Goal: Check status

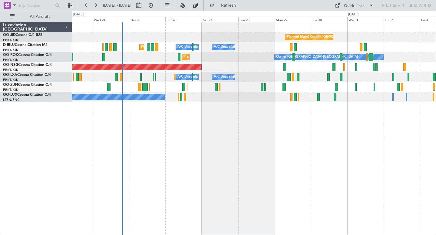
click at [237, 126] on div "Planned Maint Kortrijk-[GEOGRAPHIC_DATA] [GEOGRAPHIC_DATA] ([GEOGRAPHIC_DATA]) …" at bounding box center [254, 128] width 364 height 213
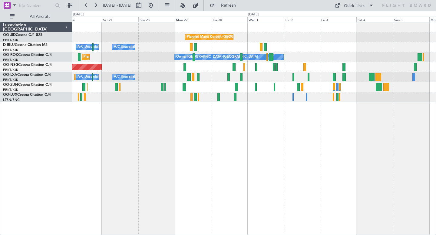
click at [315, 57] on div "Owner [GEOGRAPHIC_DATA]-[GEOGRAPHIC_DATA] Planned Maint [GEOGRAPHIC_DATA]-[GEOG…" at bounding box center [253, 57] width 363 height 10
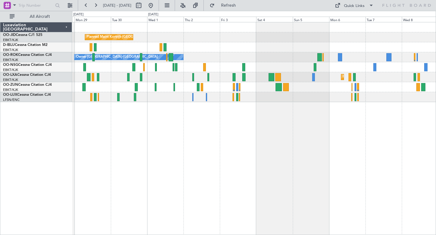
click at [254, 71] on div "Planned Maint Kortrijk-[GEOGRAPHIC_DATA] A/C Unavailable [GEOGRAPHIC_DATA]-[GEO…" at bounding box center [253, 62] width 363 height 80
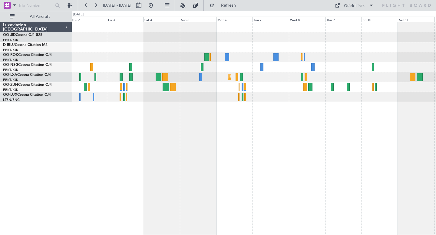
click at [283, 64] on div at bounding box center [253, 67] width 363 height 10
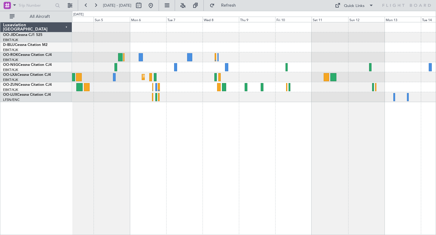
click at [357, 59] on div "Owner [GEOGRAPHIC_DATA]-[GEOGRAPHIC_DATA]" at bounding box center [253, 57] width 363 height 10
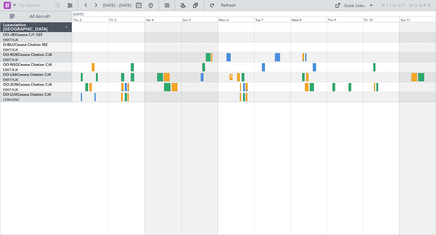
click at [256, 144] on div "Planned Maint Kortrijk-[GEOGRAPHIC_DATA] Owner [GEOGRAPHIC_DATA]-[GEOGRAPHIC_DA…" at bounding box center [254, 128] width 364 height 213
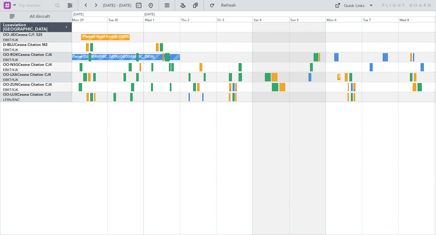
click at [290, 148] on div "Planned Maint Kortrijk-[GEOGRAPHIC_DATA] A/C Unavailable [GEOGRAPHIC_DATA]-[GEO…" at bounding box center [254, 128] width 364 height 213
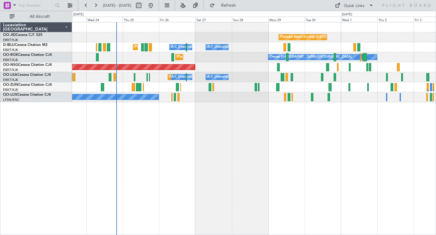
click at [386, 159] on div "Planned Maint Kortrijk-[GEOGRAPHIC_DATA] A/C Unavailable [GEOGRAPHIC_DATA]-[GEO…" at bounding box center [254, 128] width 364 height 213
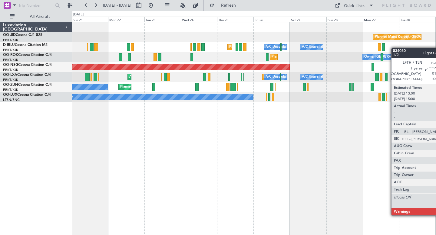
click at [341, 48] on div "Planned Maint Nice ([GEOGRAPHIC_DATA]) A/C Unavailable [GEOGRAPHIC_DATA] ([GEOG…" at bounding box center [253, 47] width 363 height 10
